Goal: Information Seeking & Learning: Learn about a topic

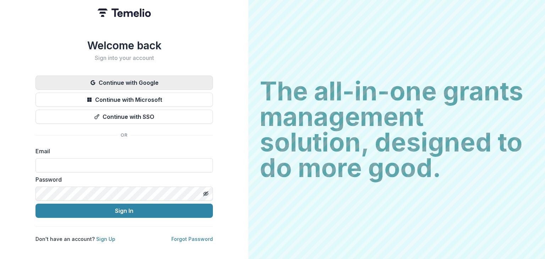
click at [135, 81] on button "Continue with Google" at bounding box center [123, 83] width 177 height 14
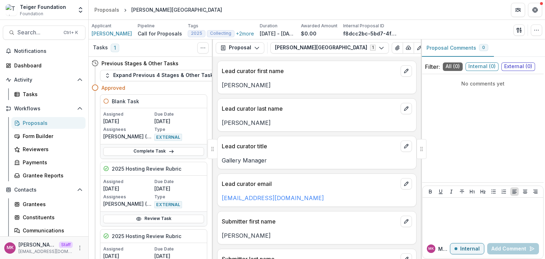
click at [442, 50] on icon "PDF view" at bounding box center [445, 48] width 6 height 6
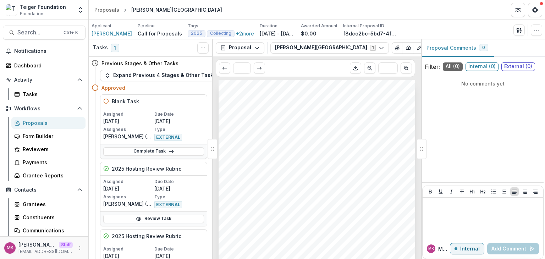
click at [433, 48] on line "Plaintext view" at bounding box center [434, 48] width 2 height 0
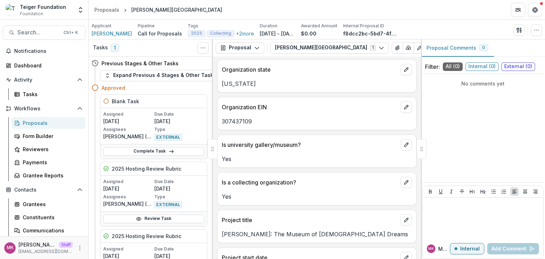
scroll to position [378, 0]
click at [442, 47] on icon "PDF view" at bounding box center [445, 48] width 6 height 6
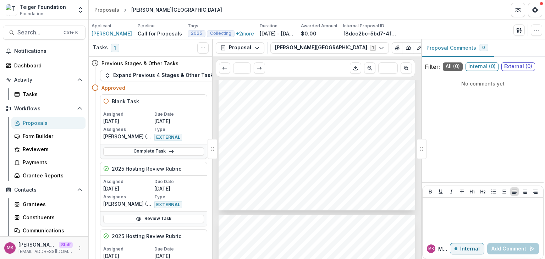
scroll to position [2641, 0]
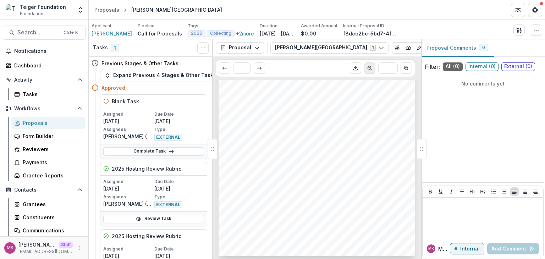
click at [369, 71] on icon "Scroll to previous page" at bounding box center [370, 68] width 6 height 6
type input "**"
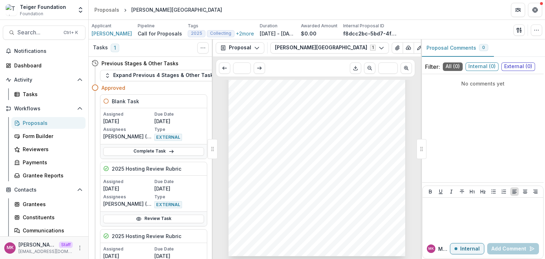
scroll to position [2364, 0]
click at [431, 49] on icon "Plaintext view" at bounding box center [434, 48] width 6 height 6
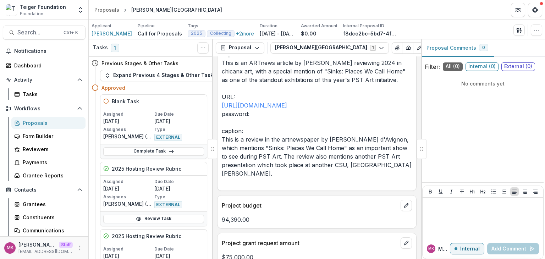
scroll to position [4800, 0]
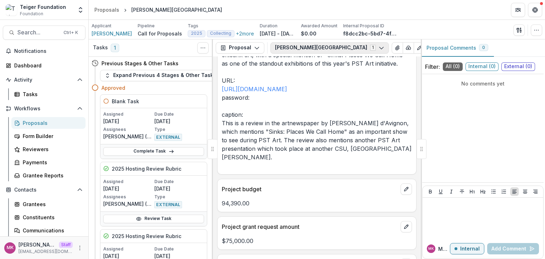
click at [336, 47] on button "Luckman Fine Arts Complex 1" at bounding box center [329, 47] width 119 height 11
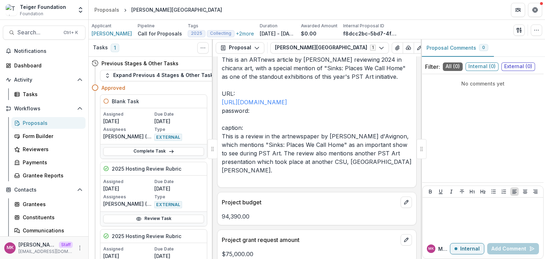
scroll to position [4787, 0]
click at [442, 47] on icon "PDF view" at bounding box center [445, 48] width 6 height 6
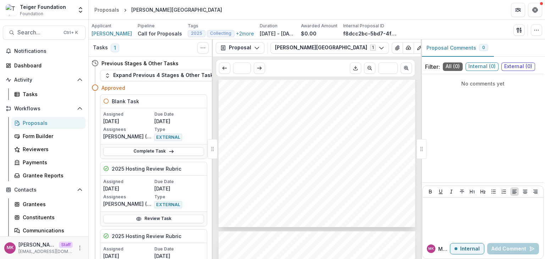
scroll to position [2641, 0]
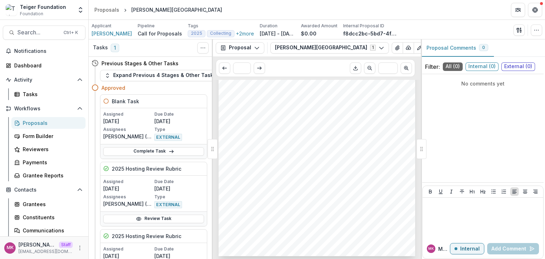
click at [432, 50] on circle "Plaintext view" at bounding box center [432, 49] width 1 height 1
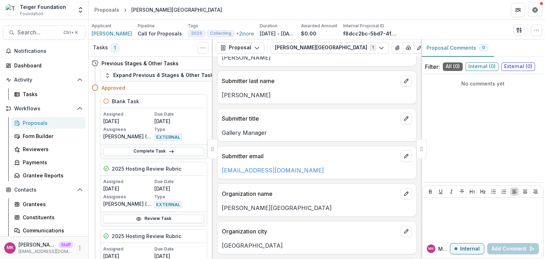
scroll to position [0, 0]
